Goal: Transaction & Acquisition: Purchase product/service

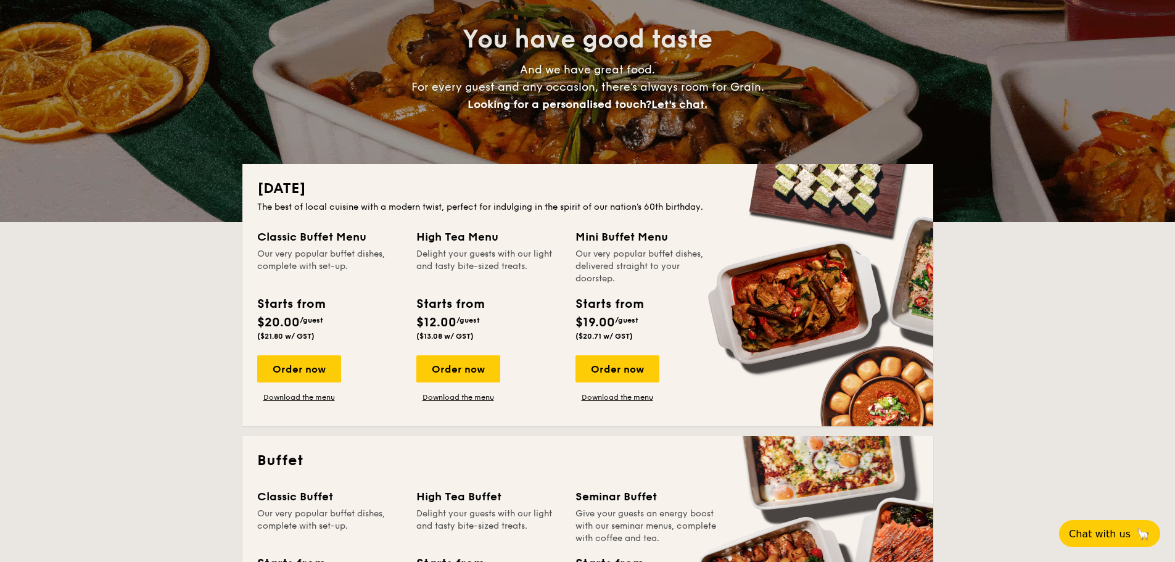
scroll to position [247, 0]
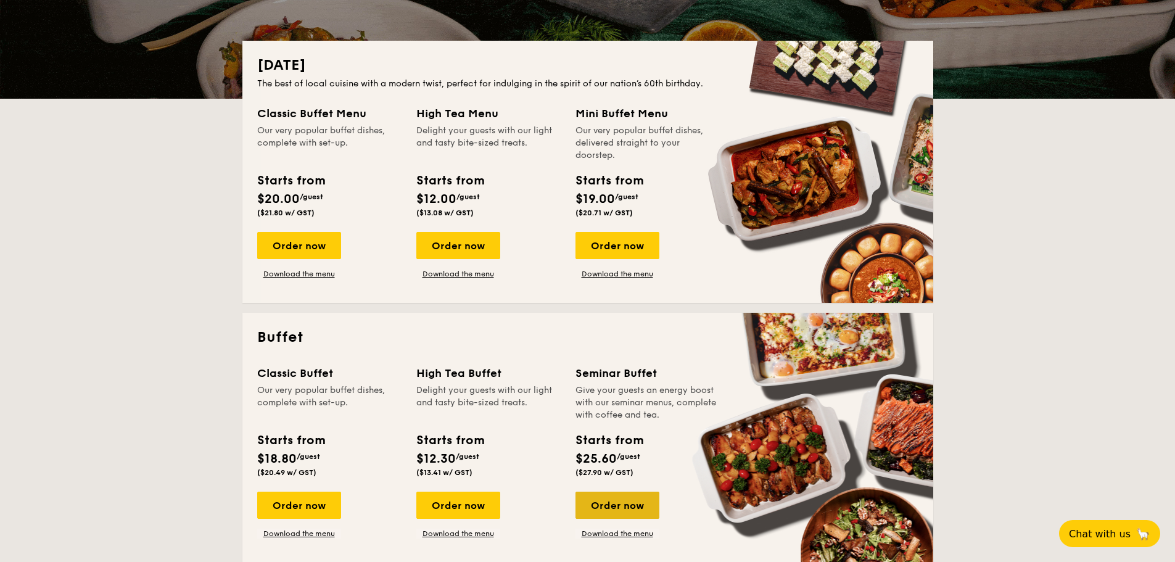
click at [625, 503] on div "Order now" at bounding box center [617, 504] width 84 height 27
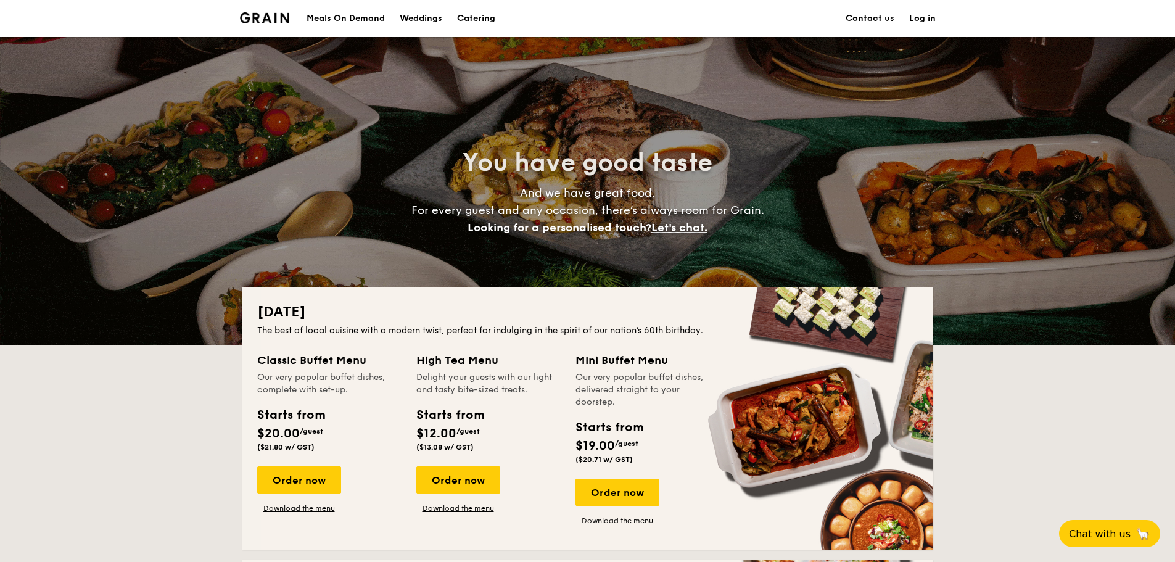
scroll to position [247, 0]
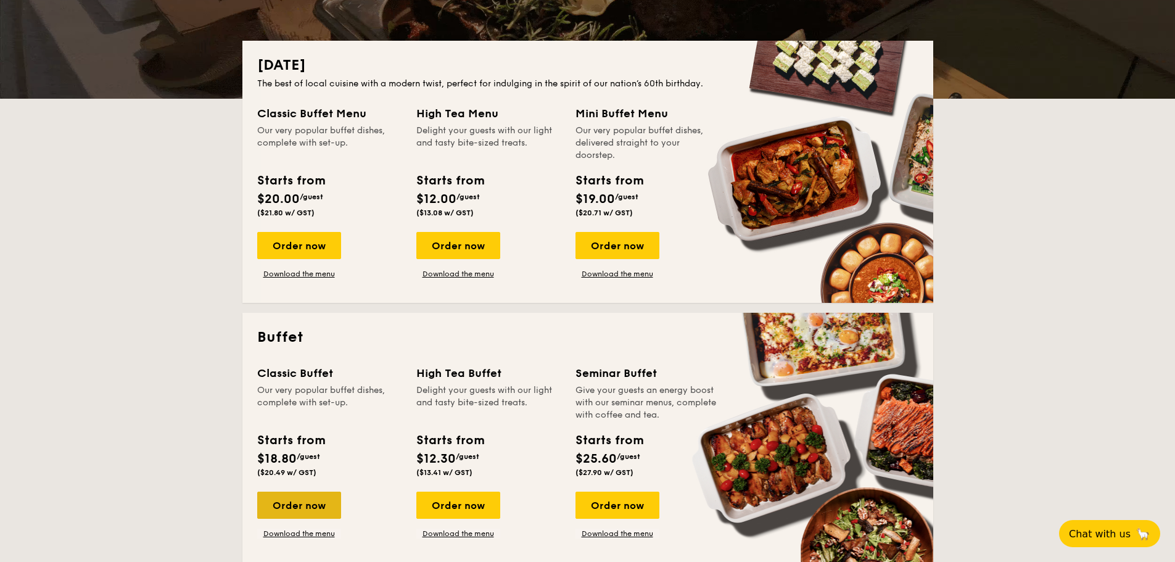
click at [310, 508] on div "Order now" at bounding box center [299, 504] width 84 height 27
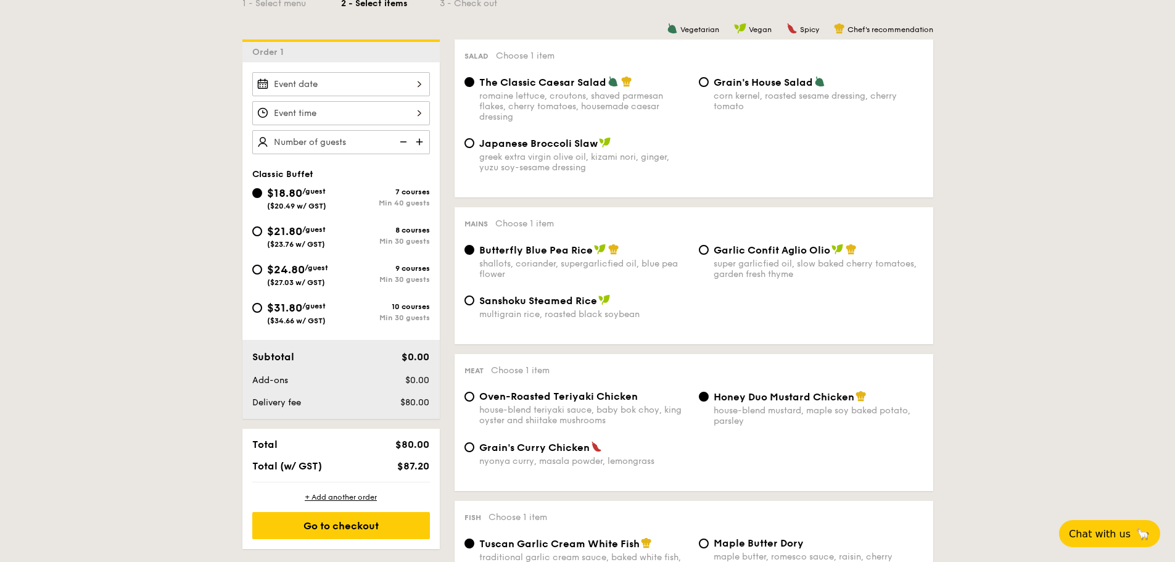
scroll to position [432, 0]
